Goal: Task Accomplishment & Management: Use online tool/utility

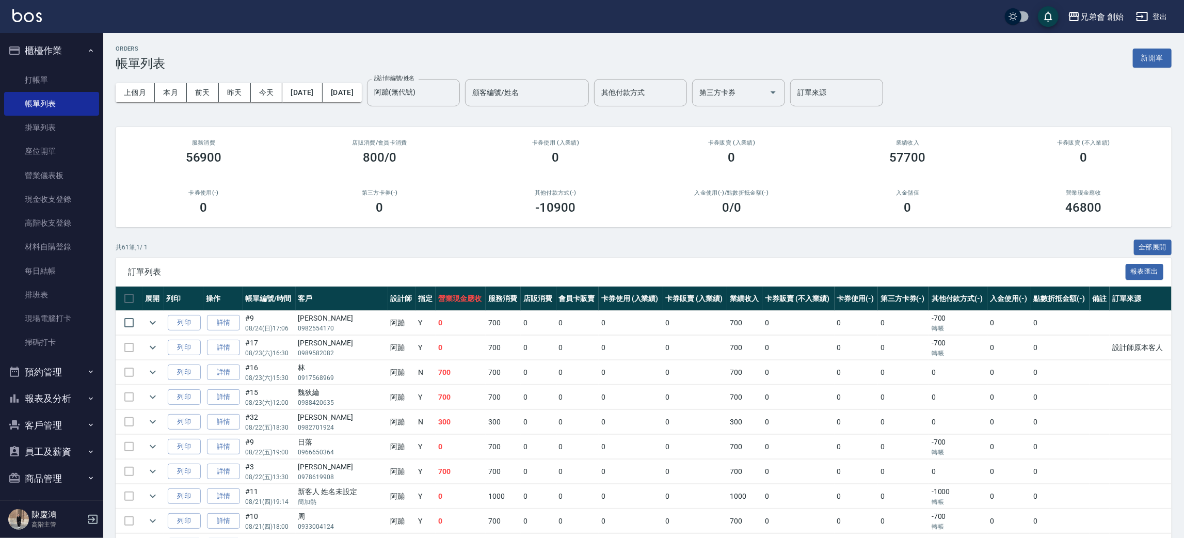
click at [61, 369] on button "預約管理" at bounding box center [51, 372] width 95 height 27
click at [65, 426] on link "單日預約紀錄" at bounding box center [51, 425] width 95 height 24
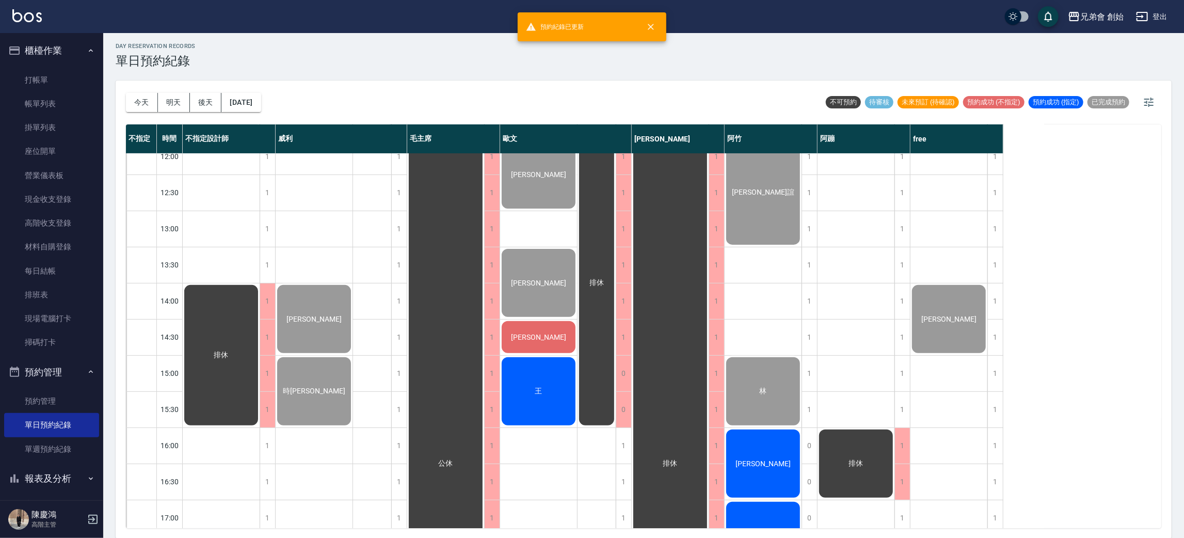
scroll to position [310, 0]
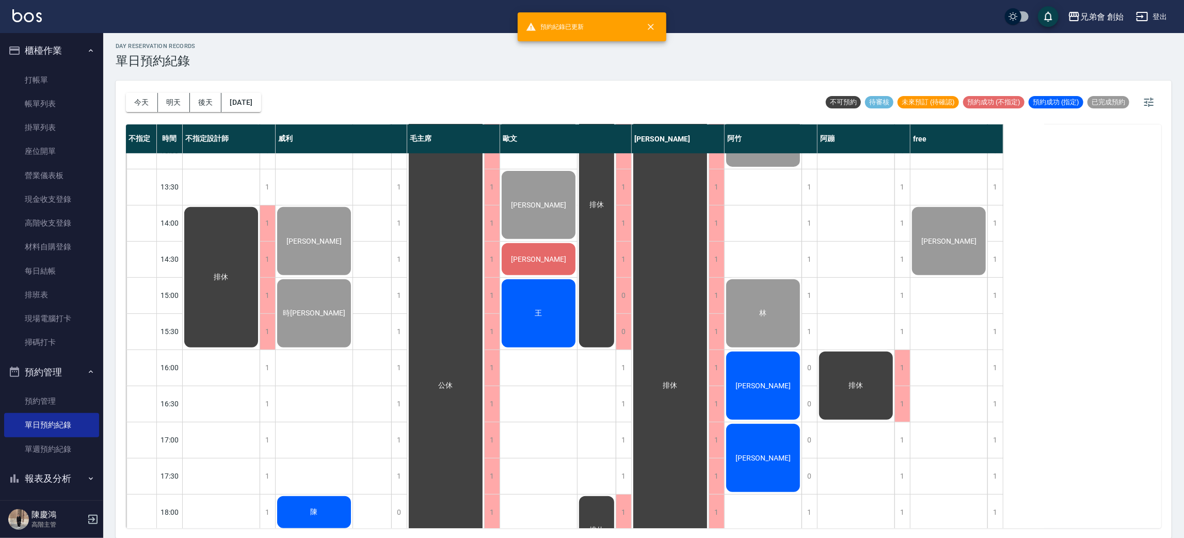
click at [260, 349] on div "[PERSON_NAME]" at bounding box center [221, 277] width 77 height 144
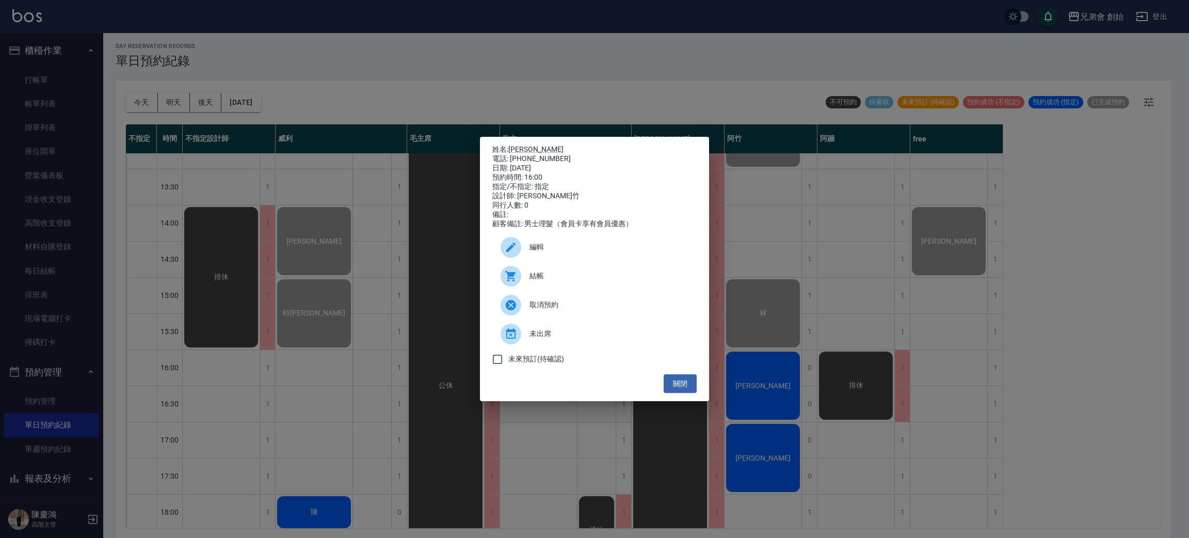
click at [568, 275] on div "結帳" at bounding box center [594, 276] width 204 height 29
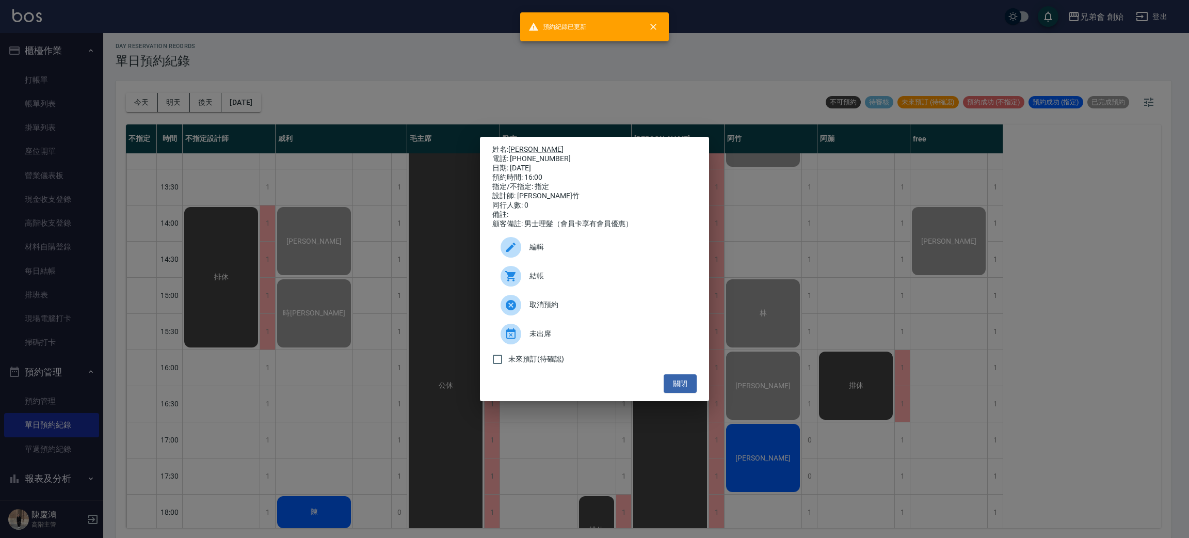
click at [884, 331] on div "姓名: [PERSON_NAME] 電話: [PHONE_NUMBER] 日期: [DATE] 預約時間: 16:00 指定/不指定: 指定 設計師: [PE…" at bounding box center [594, 269] width 1189 height 538
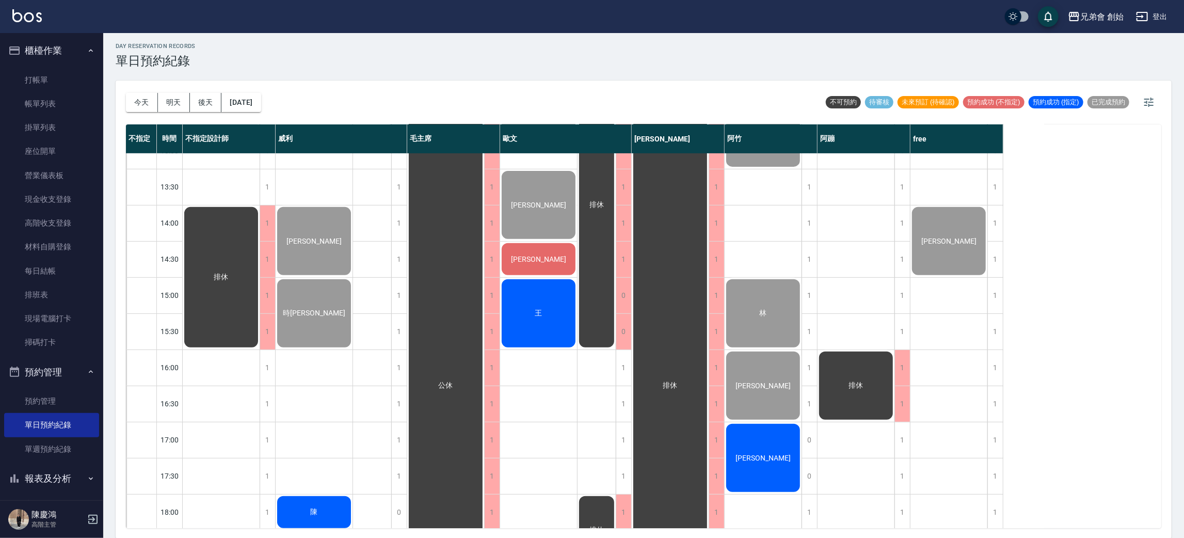
click at [260, 349] on div "[PERSON_NAME]" at bounding box center [221, 277] width 77 height 144
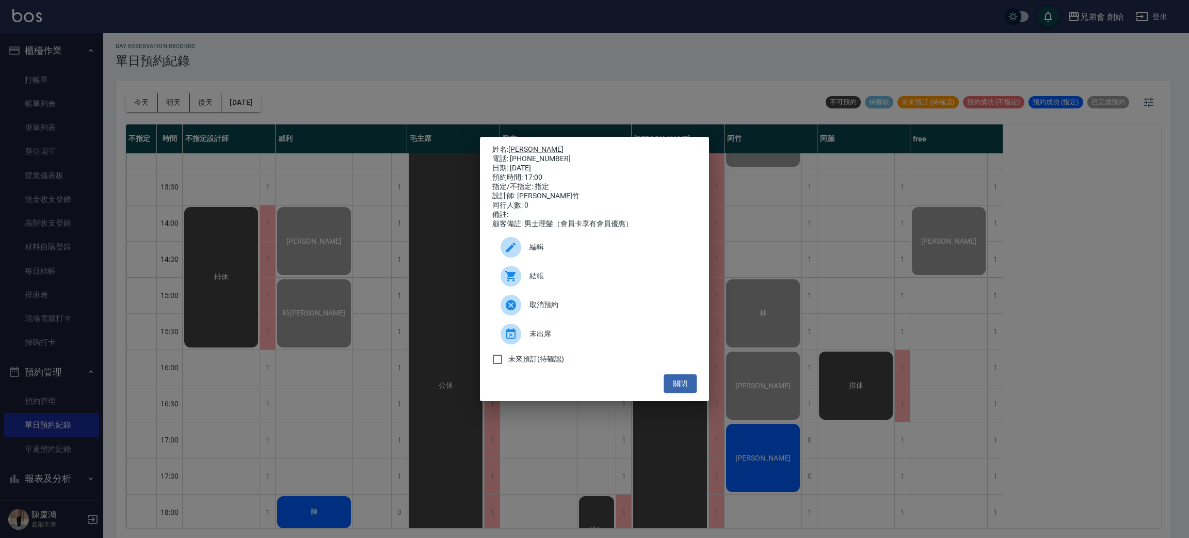
click at [578, 268] on div "結帳" at bounding box center [594, 276] width 204 height 29
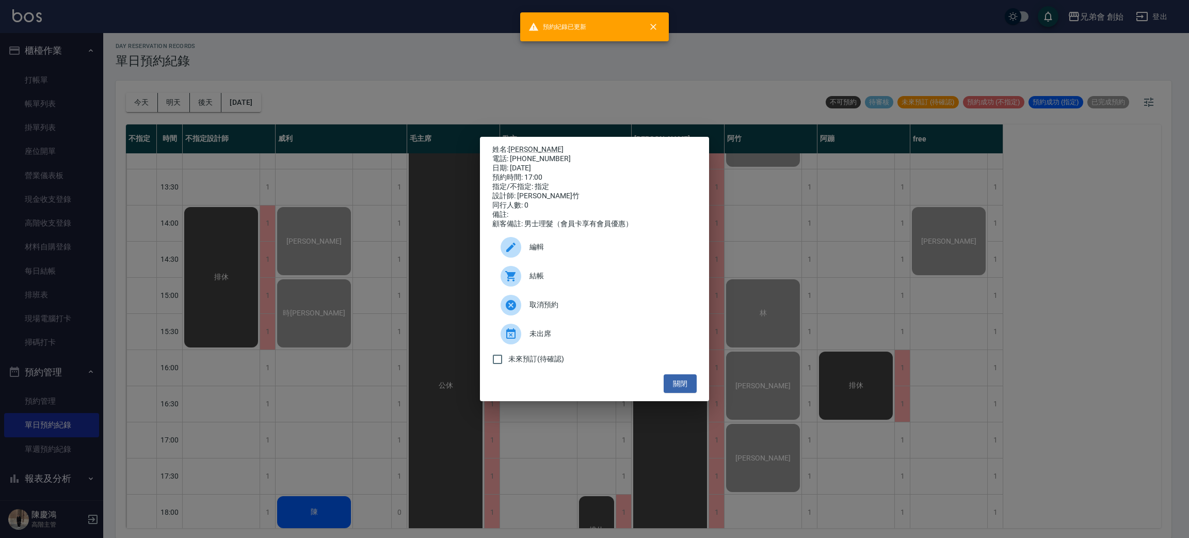
click at [976, 309] on div "姓名: [PERSON_NAME] 電話: [PHONE_NUMBER] 日期: [DATE] 預約時間: 17:00 指定/不指定: 指定 設計師: [PE…" at bounding box center [594, 269] width 1189 height 538
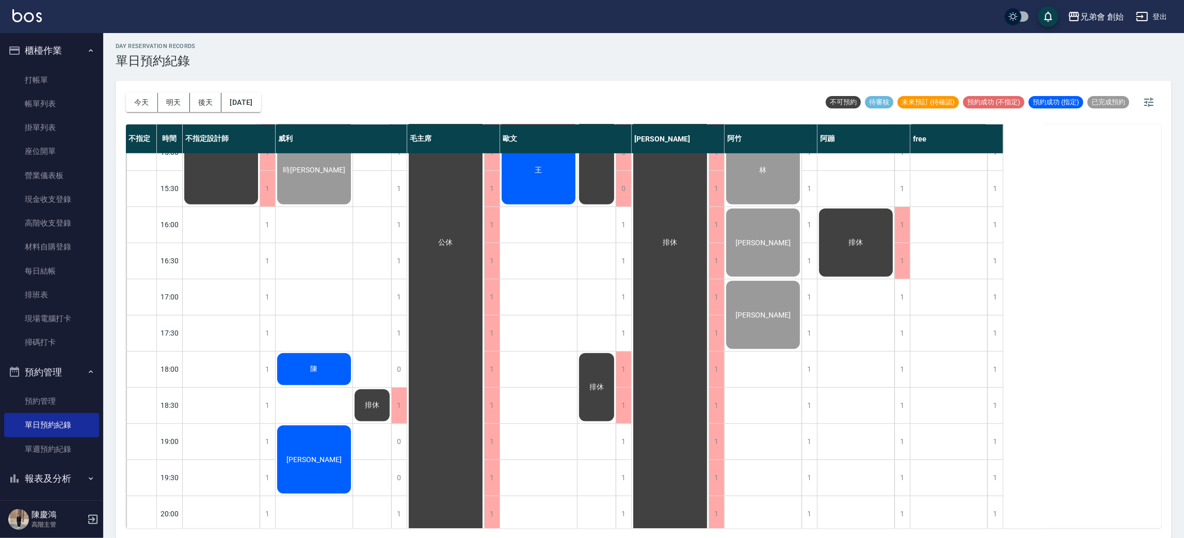
scroll to position [298, 0]
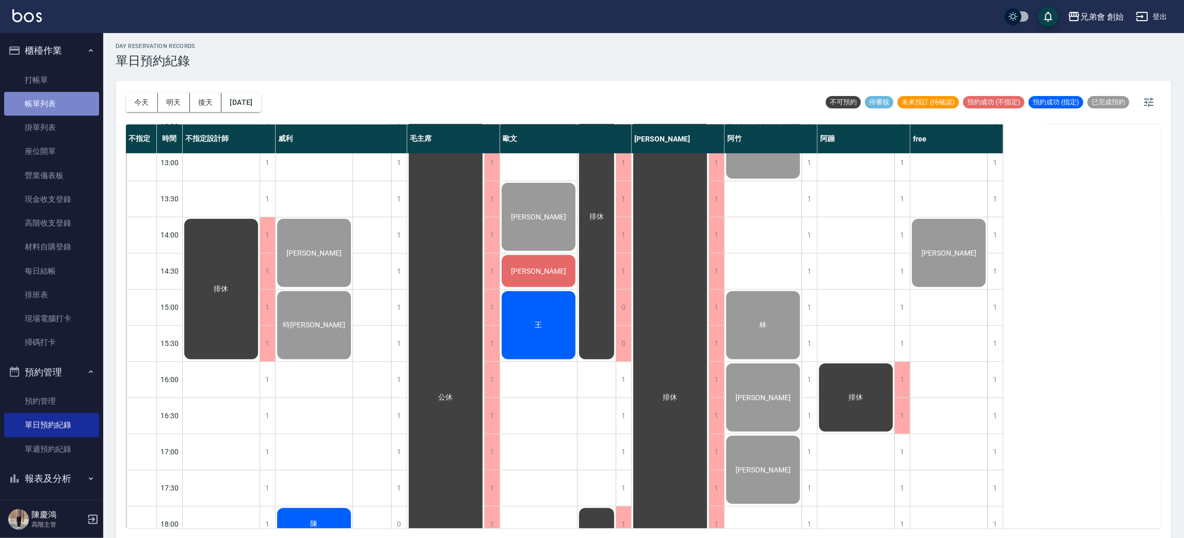
click at [54, 96] on link "帳單列表" at bounding box center [51, 104] width 95 height 24
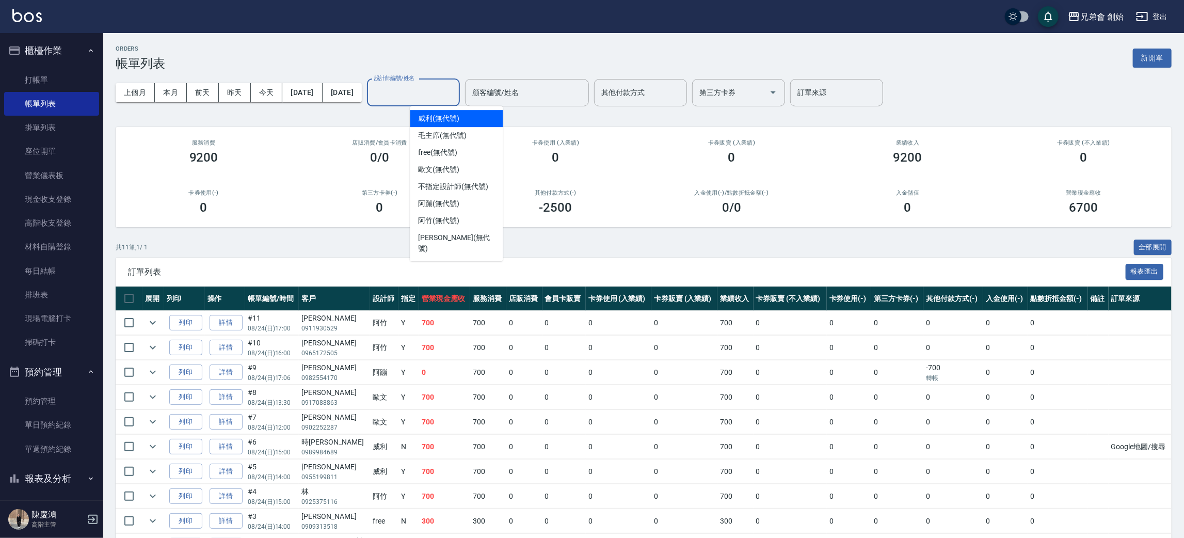
click at [438, 88] on input "設計師編號/姓名" at bounding box center [414, 93] width 84 height 18
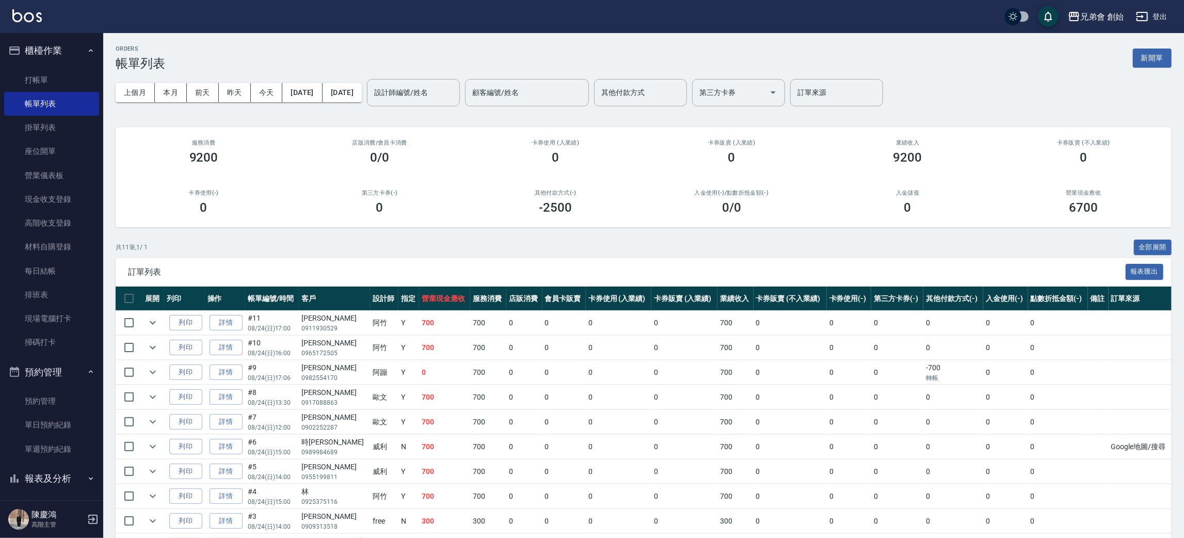
click at [754, 306] on th "卡券販賣 (不入業績)" at bounding box center [790, 298] width 73 height 24
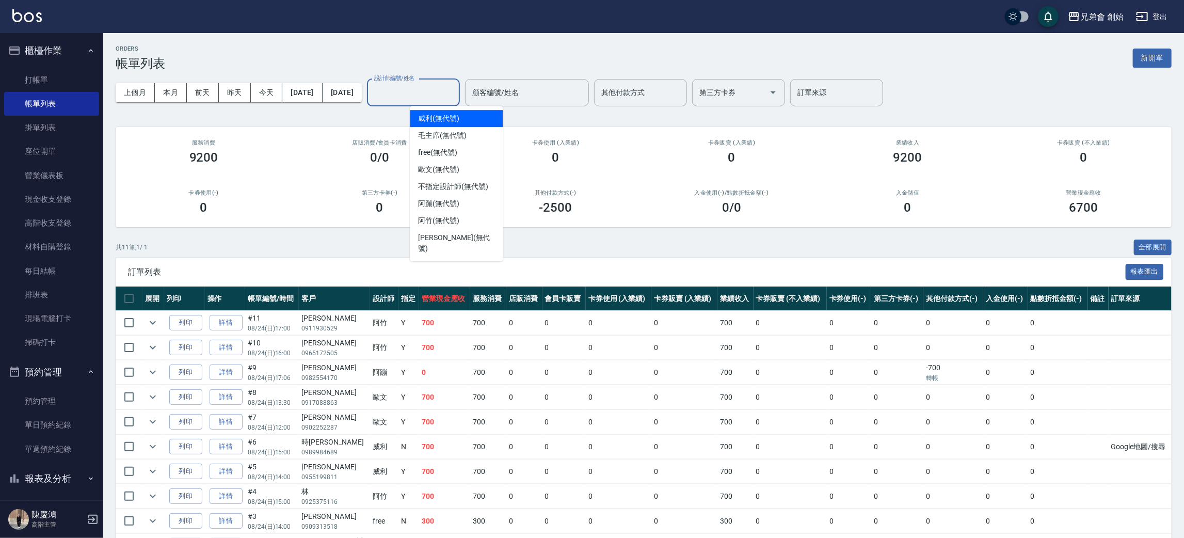
click at [455, 89] on input "設計師編號/姓名" at bounding box center [414, 93] width 84 height 18
click at [459, 218] on span "阿竹 (無代號)" at bounding box center [438, 220] width 41 height 11
type input "阿竹 (無代號)"
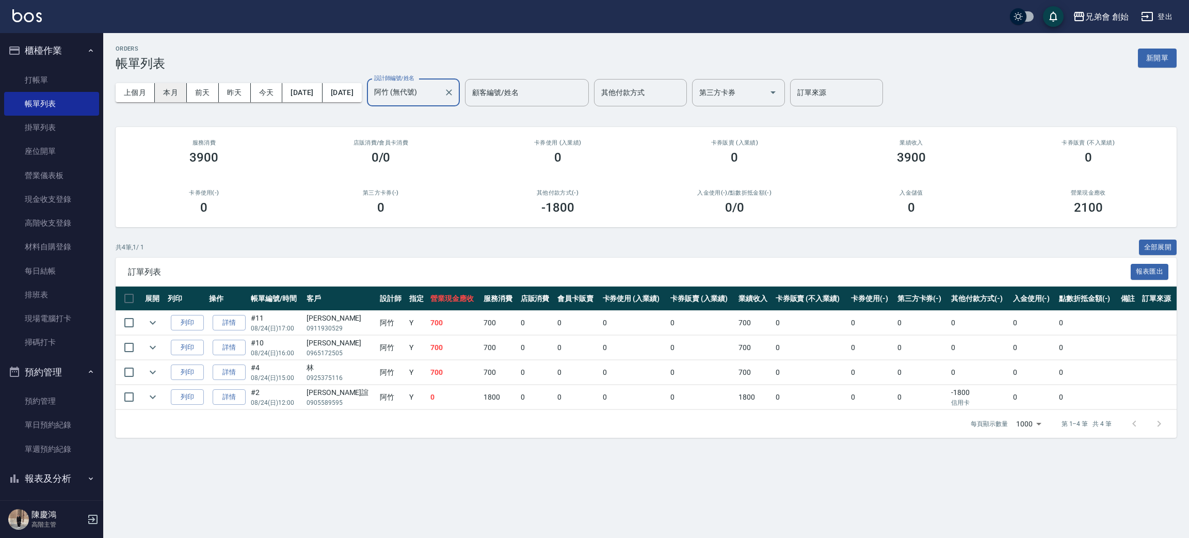
click at [174, 92] on button "本月" at bounding box center [171, 92] width 32 height 19
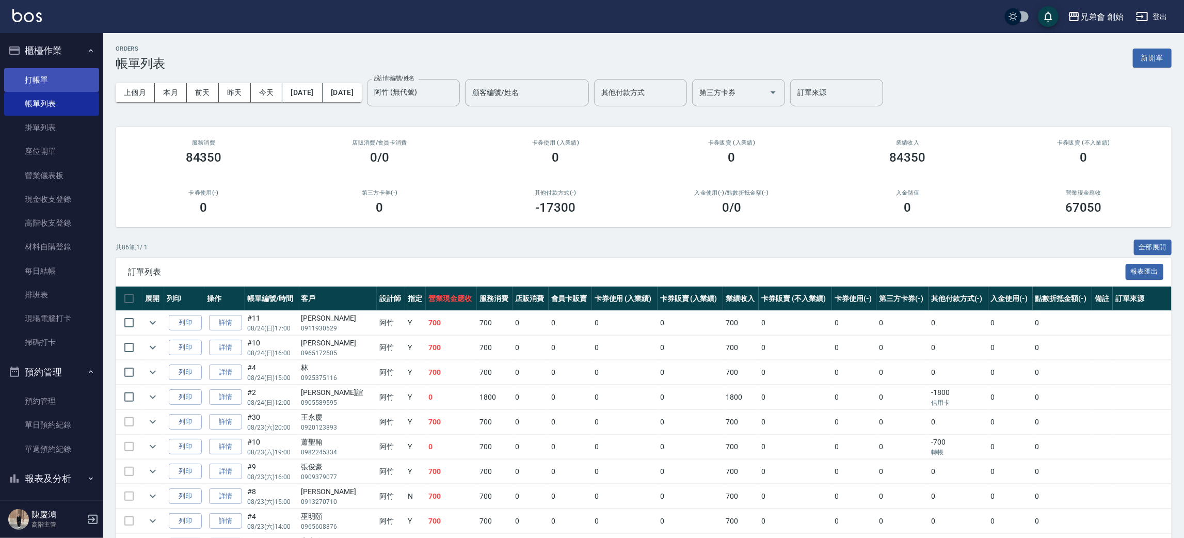
click at [52, 79] on link "打帳單" at bounding box center [51, 80] width 95 height 24
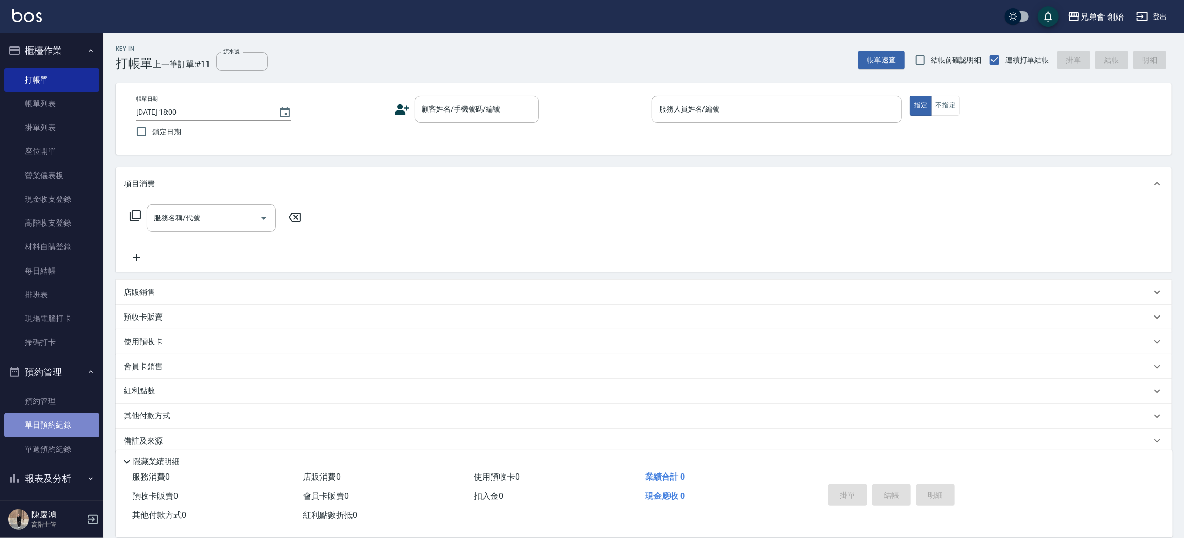
click at [78, 416] on link "單日預約紀錄" at bounding box center [51, 425] width 95 height 24
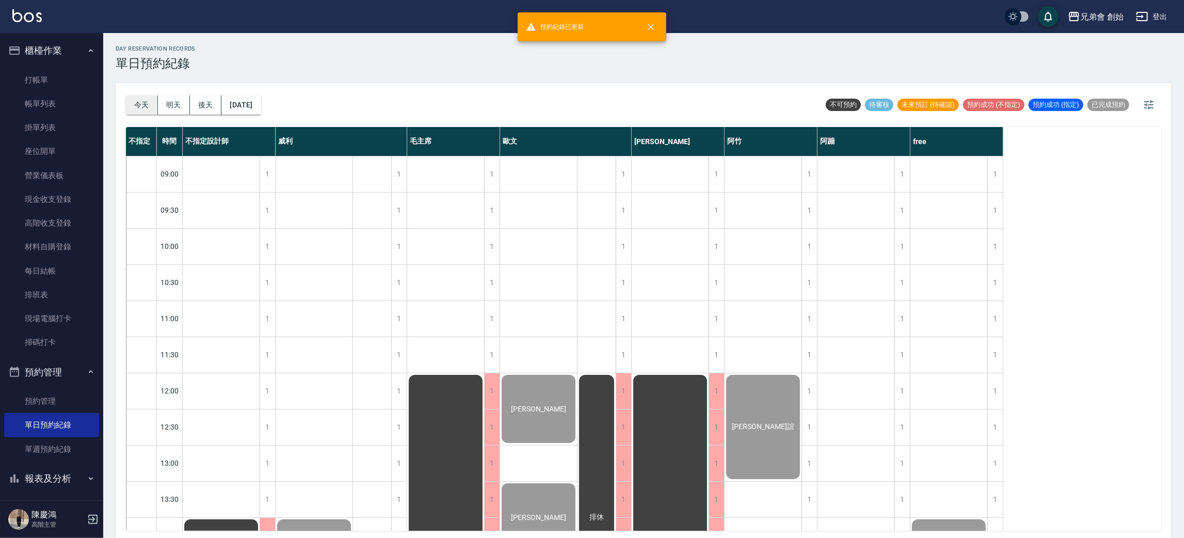
click at [145, 99] on button "今天" at bounding box center [142, 104] width 32 height 19
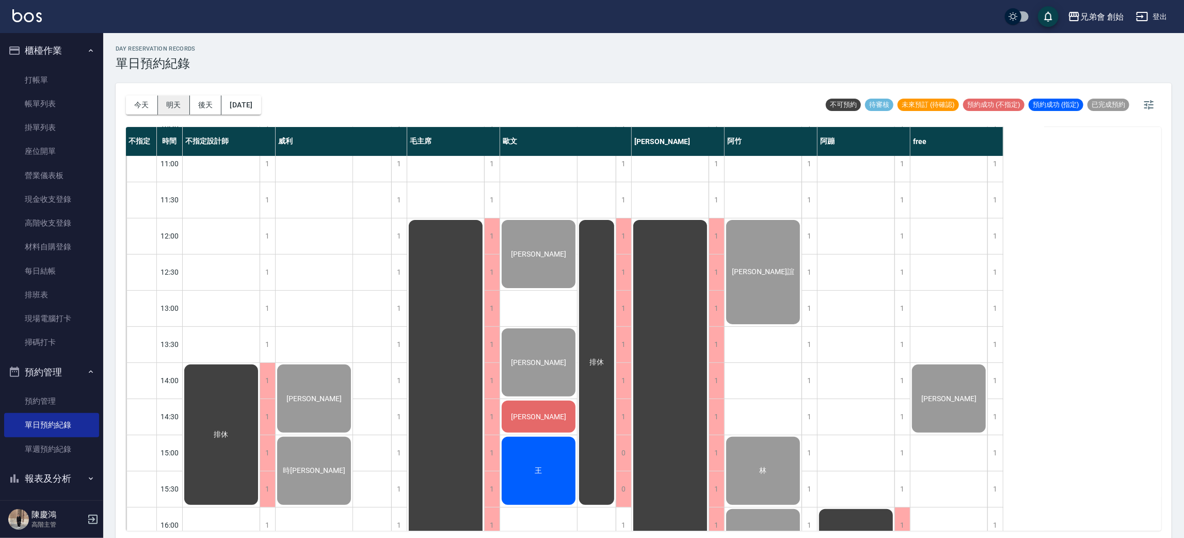
click at [172, 102] on button "明天" at bounding box center [174, 104] width 32 height 19
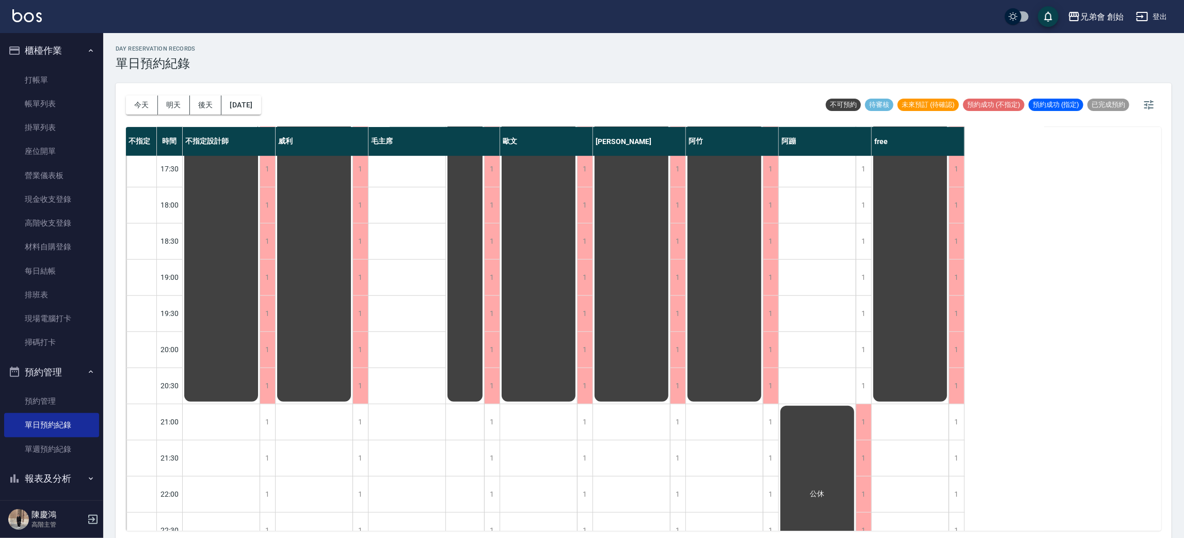
scroll to position [542, 0]
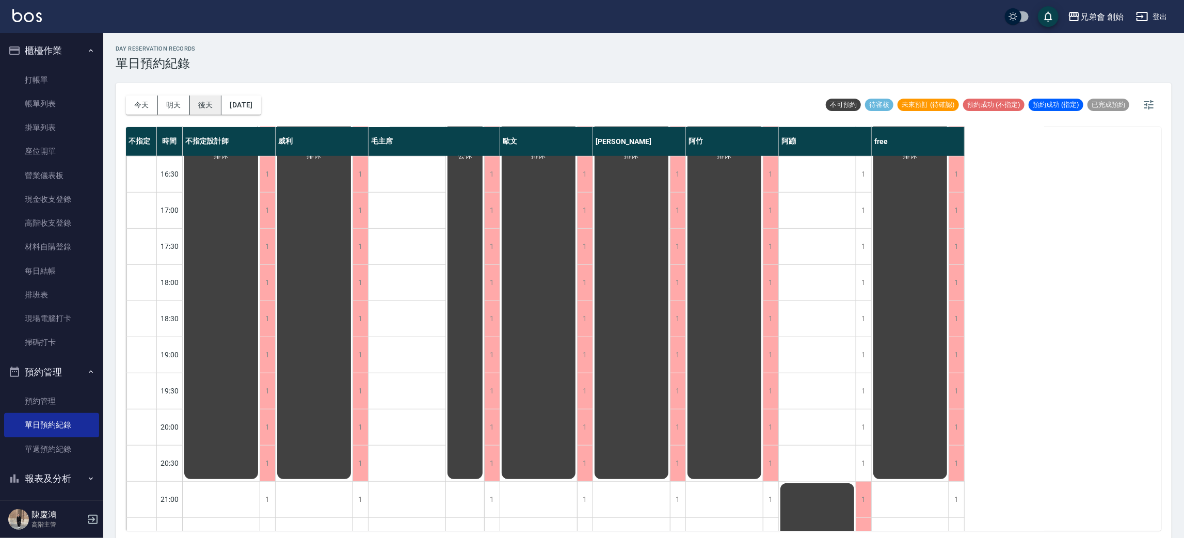
click at [193, 105] on button "後天" at bounding box center [206, 104] width 32 height 19
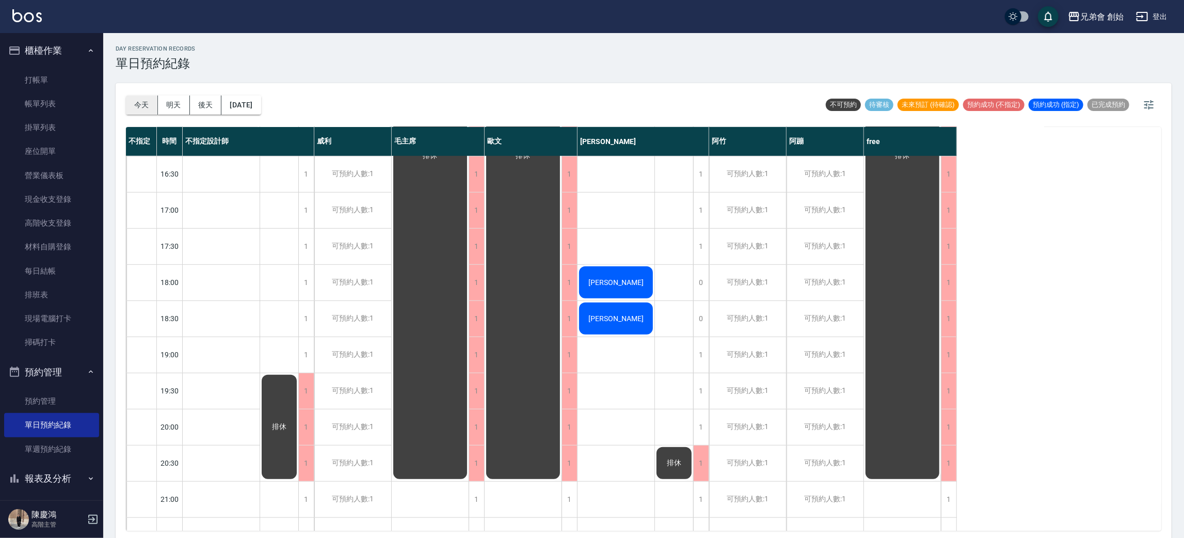
click at [126, 104] on button "今天" at bounding box center [142, 104] width 32 height 19
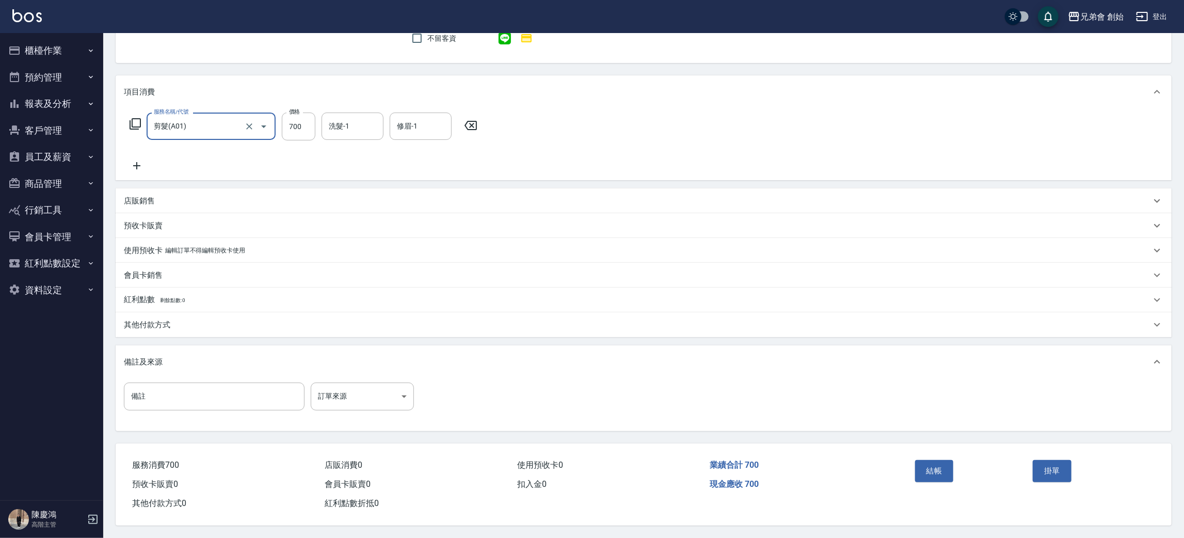
scroll to position [100, 0]
drag, startPoint x: 946, startPoint y: 472, endPoint x: 913, endPoint y: 451, distance: 38.8
click at [946, 472] on button "結帳" at bounding box center [934, 471] width 39 height 22
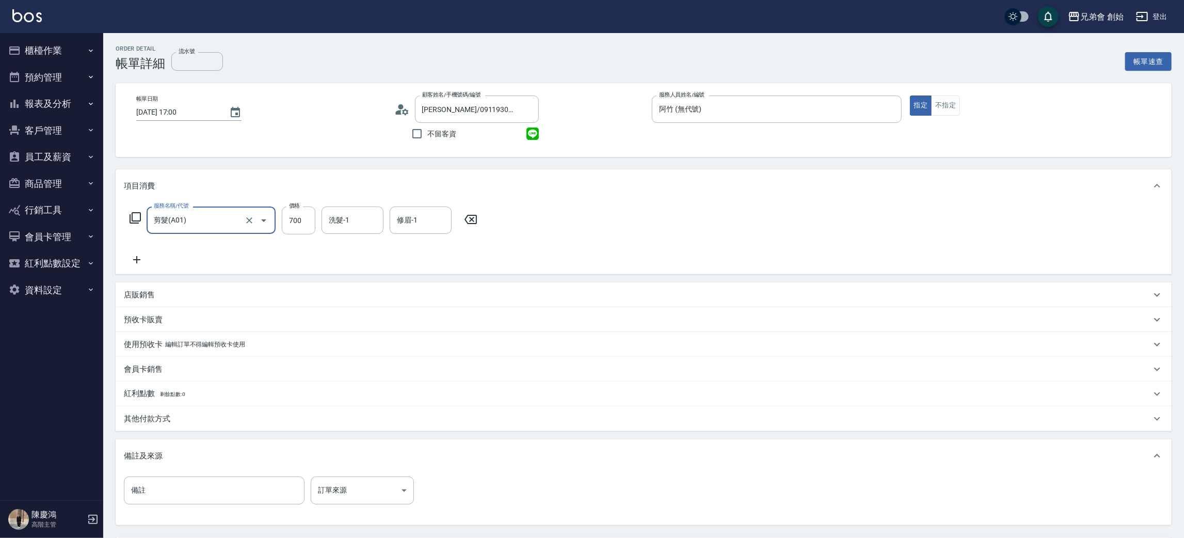
scroll to position [97, 0]
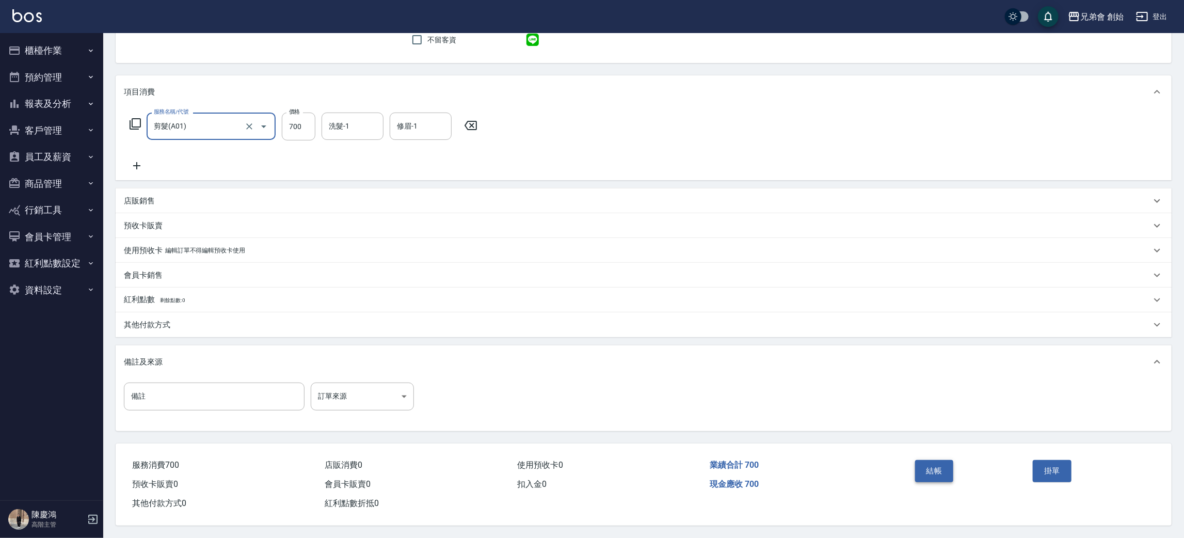
click at [953, 474] on button "結帳" at bounding box center [934, 471] width 39 height 22
